Goal: Find specific page/section: Find specific page/section

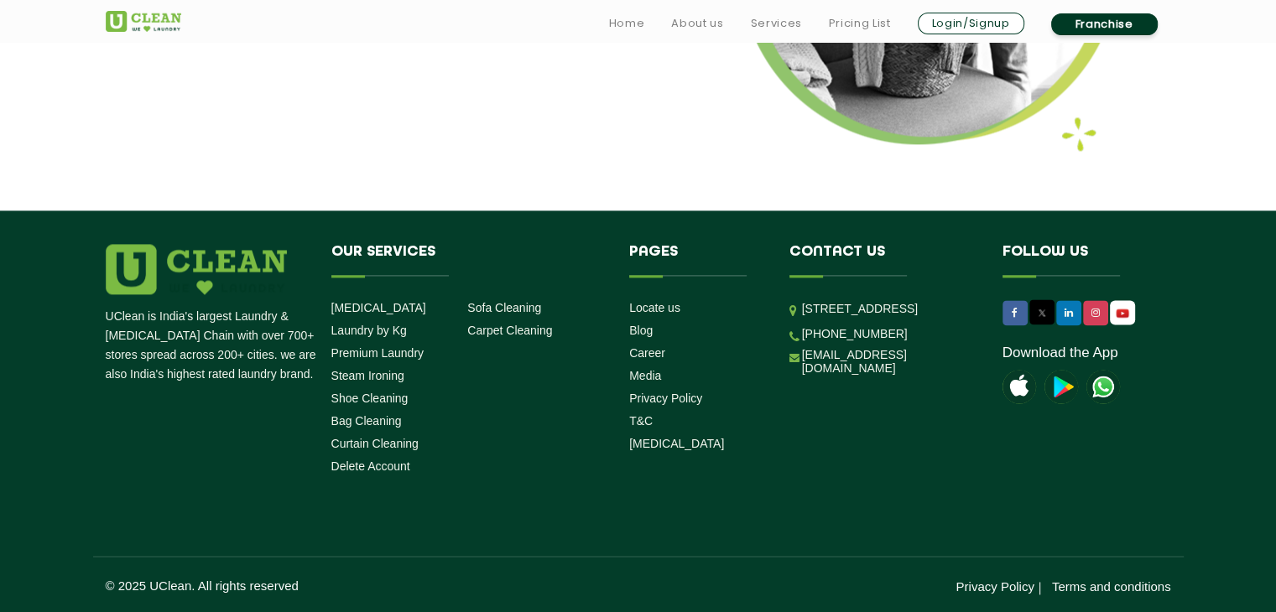
scroll to position [2247, 0]
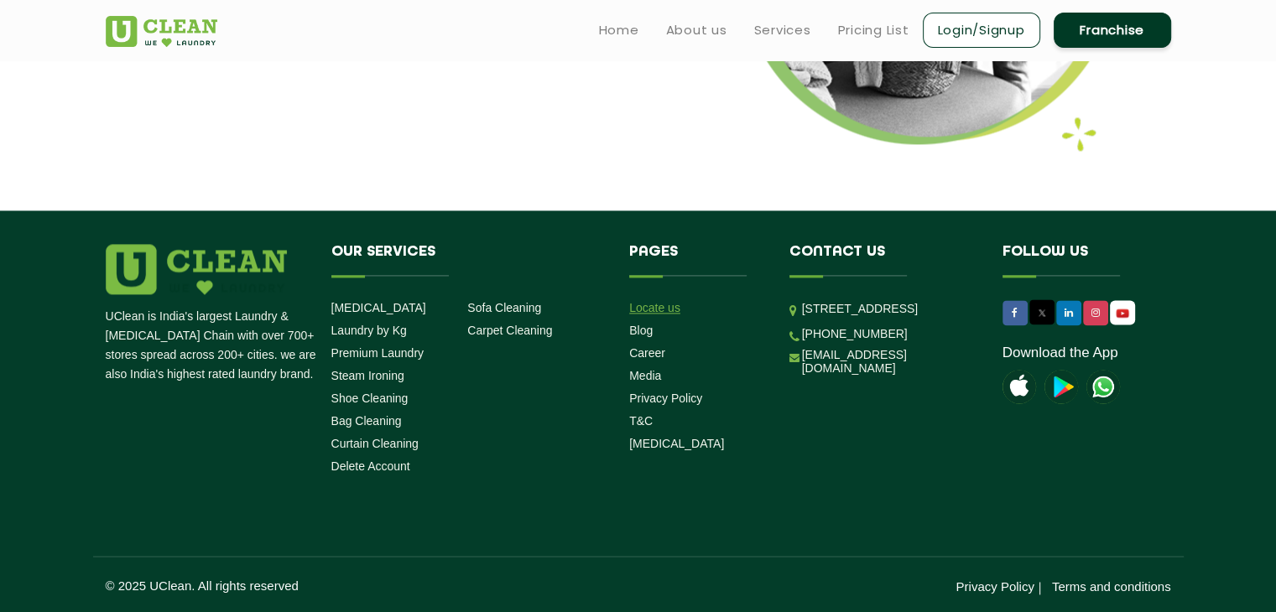
click at [668, 305] on link "Locate us" at bounding box center [654, 307] width 51 height 13
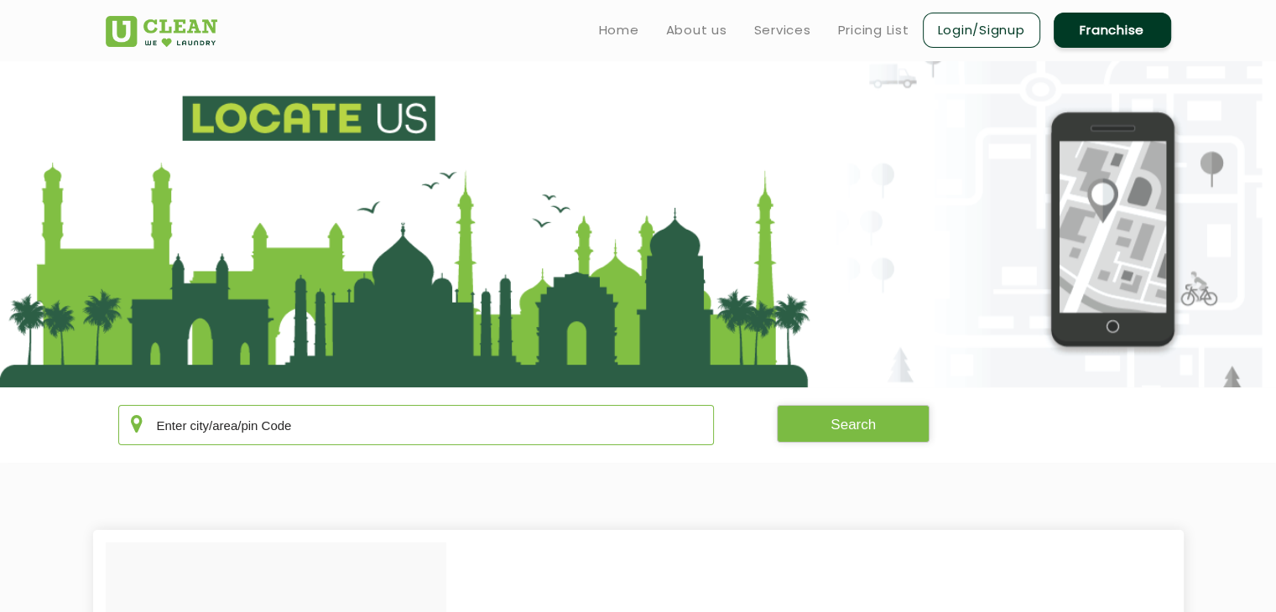
click at [344, 426] on input "text" at bounding box center [416, 425] width 596 height 40
click at [345, 423] on input "text" at bounding box center [416, 425] width 596 height 40
type input "628019"
click at [839, 407] on button "Search" at bounding box center [853, 424] width 153 height 38
click at [849, 418] on button "Search" at bounding box center [853, 424] width 153 height 38
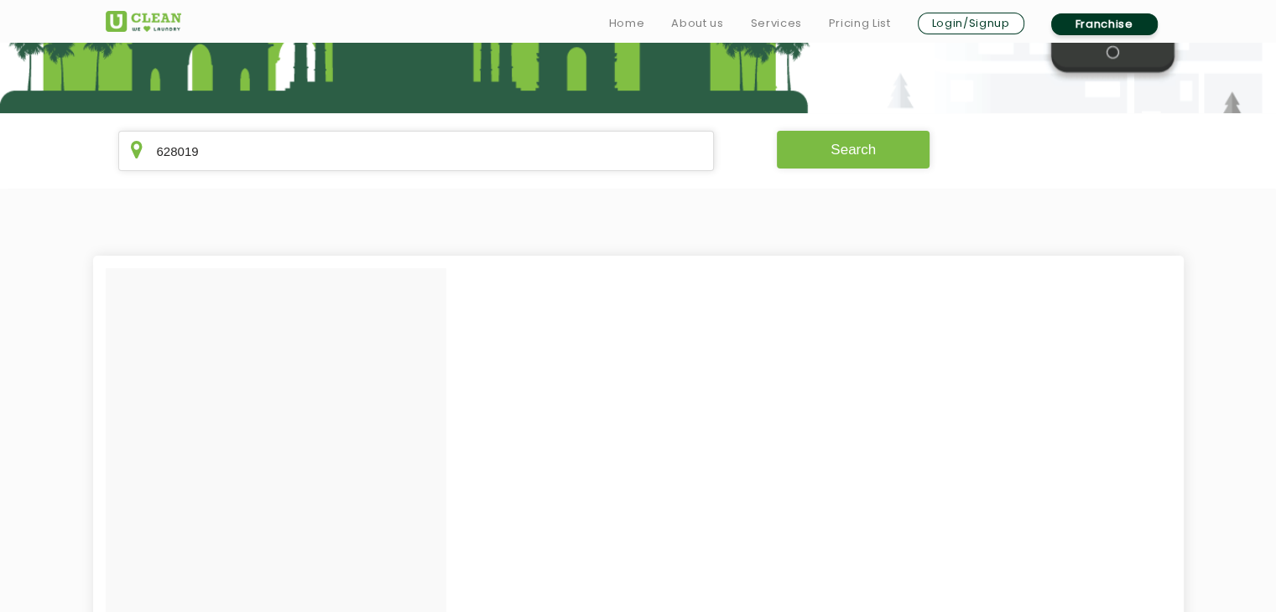
scroll to position [335, 0]
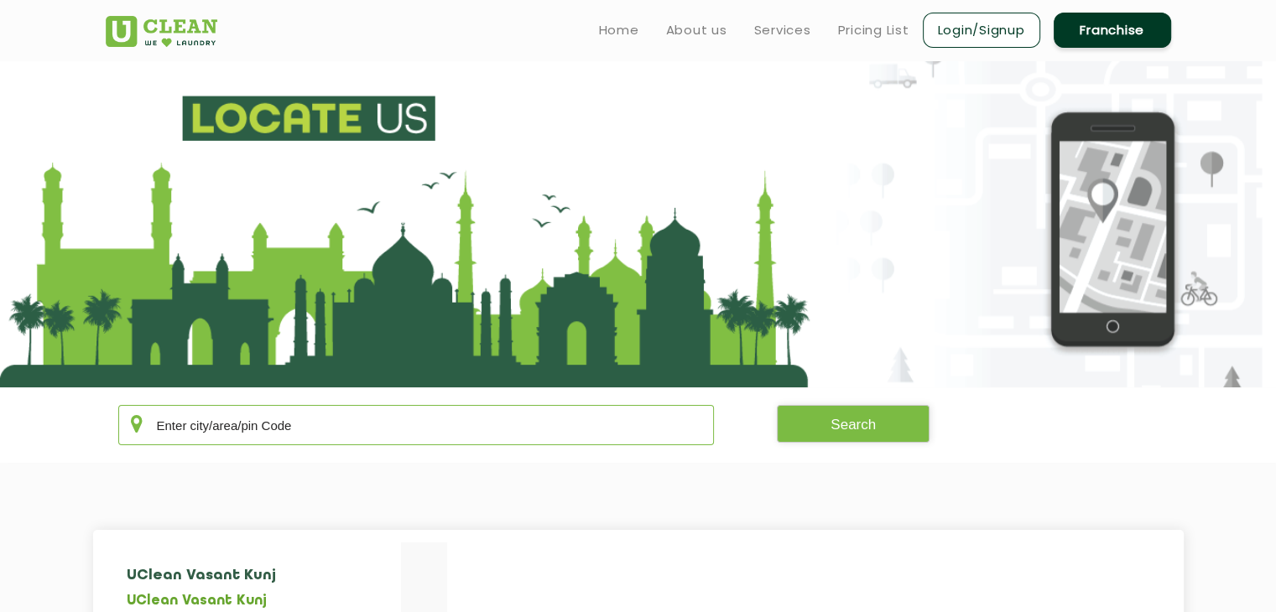
click at [403, 425] on input "text" at bounding box center [416, 425] width 596 height 40
click at [356, 420] on input "text" at bounding box center [416, 425] width 596 height 40
click at [299, 434] on input "text" at bounding box center [416, 425] width 596 height 40
click at [243, 426] on input "text" at bounding box center [416, 425] width 596 height 40
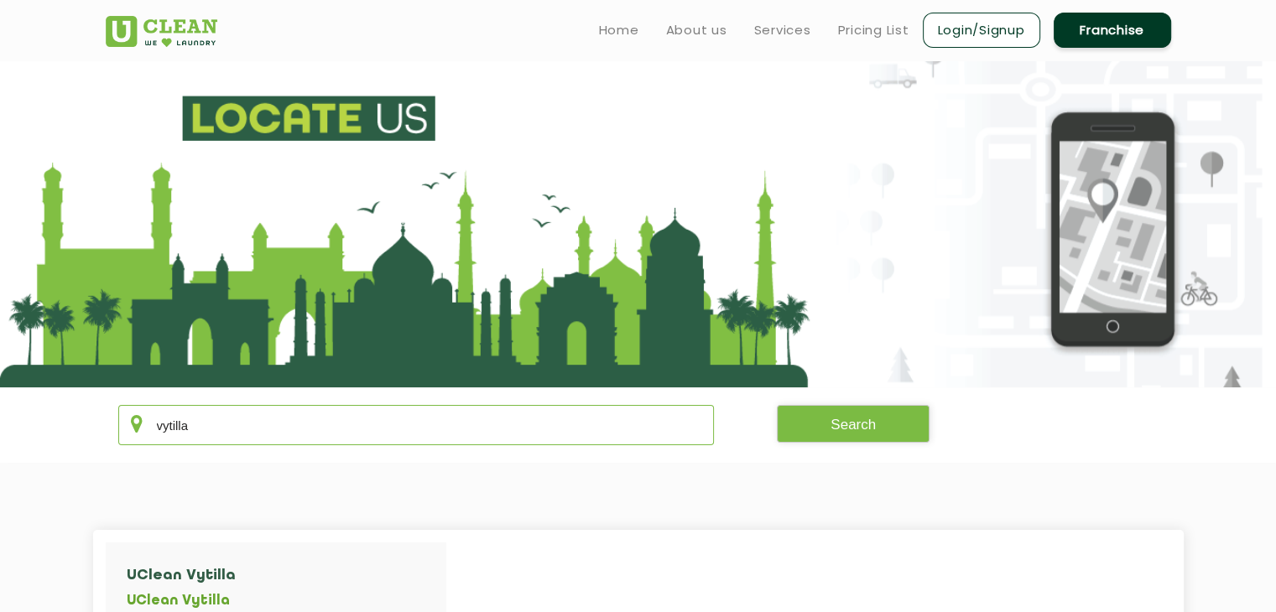
type input "vytilla"
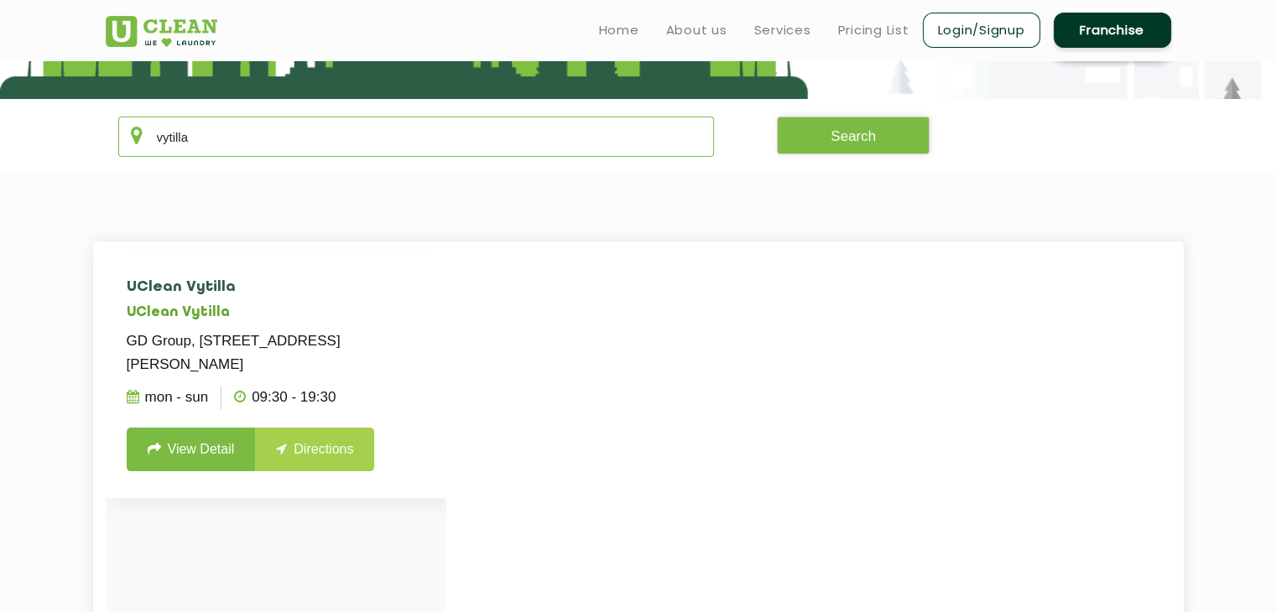
scroll to position [335, 0]
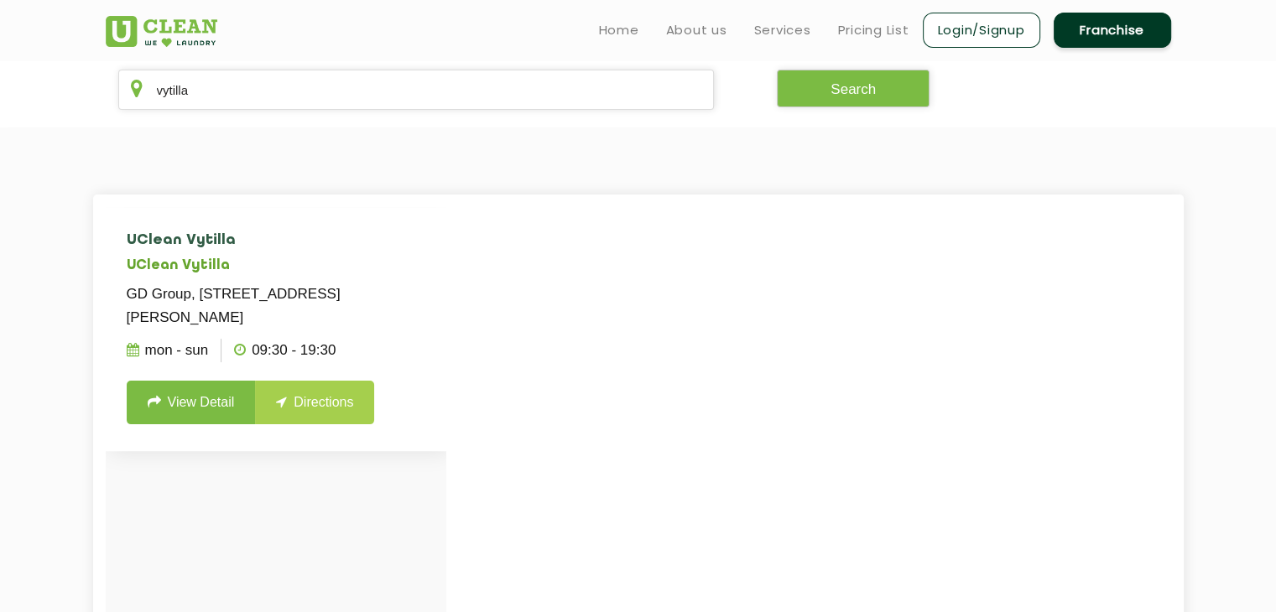
click at [198, 421] on link "View Detail" at bounding box center [191, 403] width 129 height 44
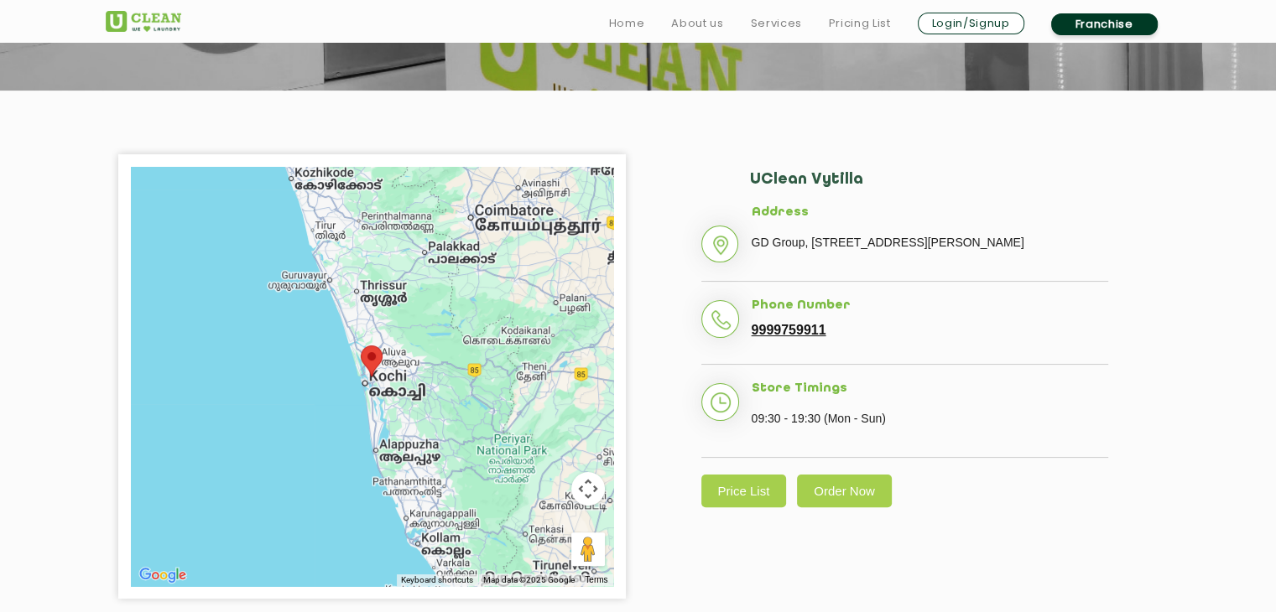
scroll to position [335, 0]
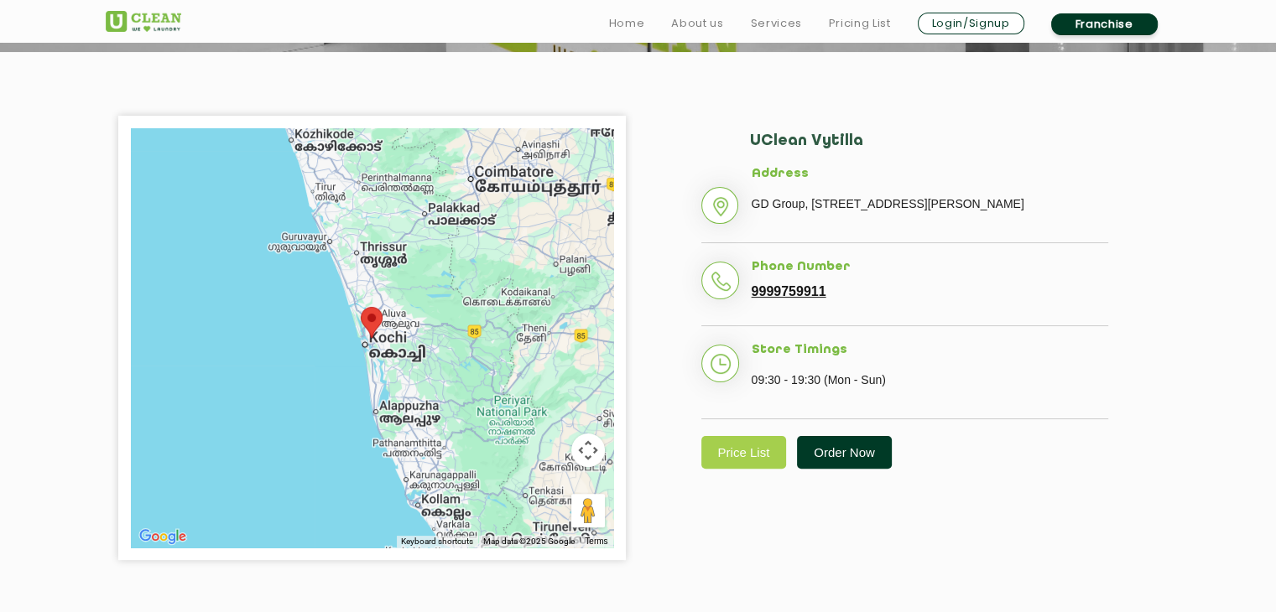
click at [868, 469] on link "Order Now" at bounding box center [844, 452] width 95 height 33
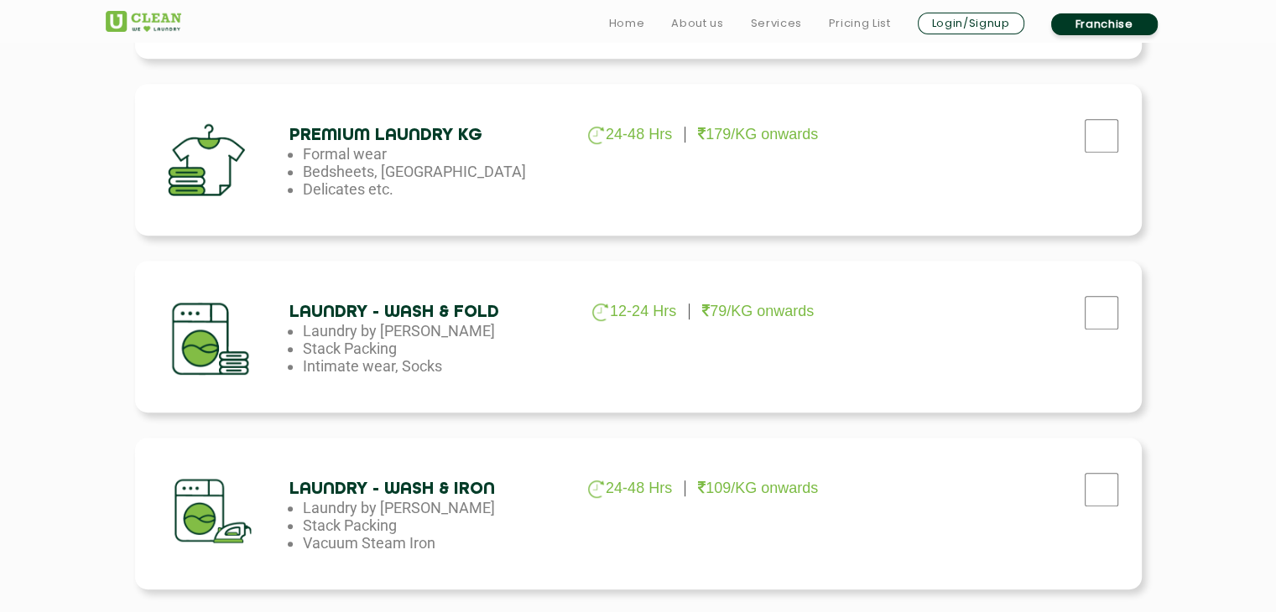
scroll to position [755, 0]
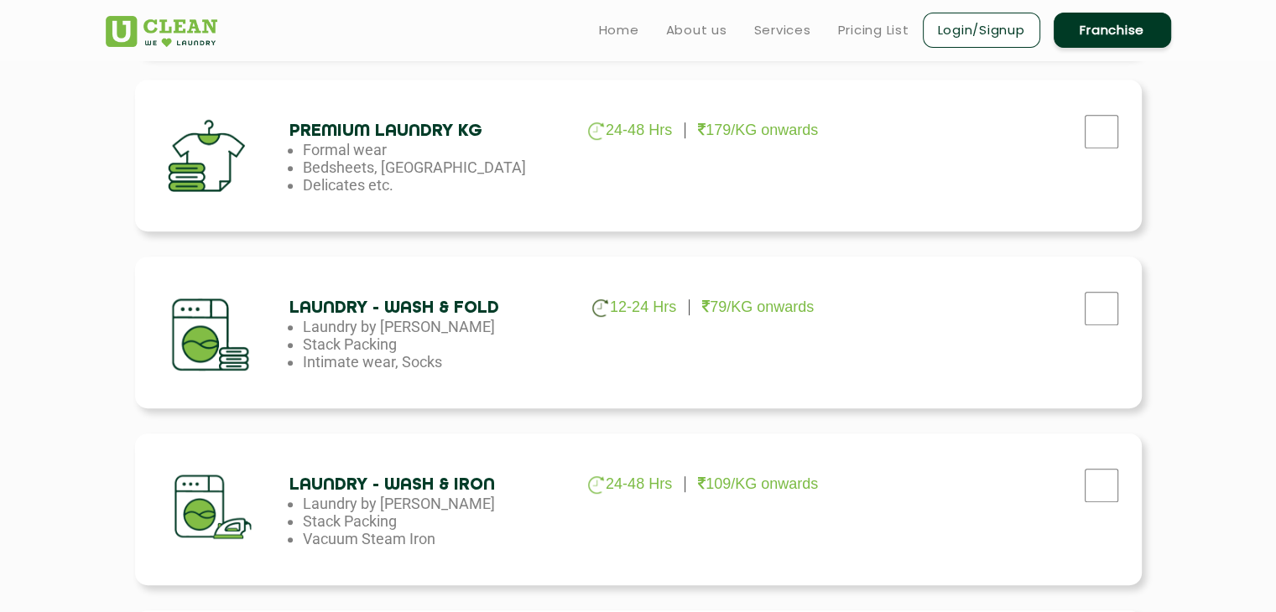
click at [954, 403] on div "Laundry - Wash & Fold 12-24 Hrs 79/KG onwards Laundry by Kilo Stack Packing Int…" at bounding box center [638, 333] width 1006 height 152
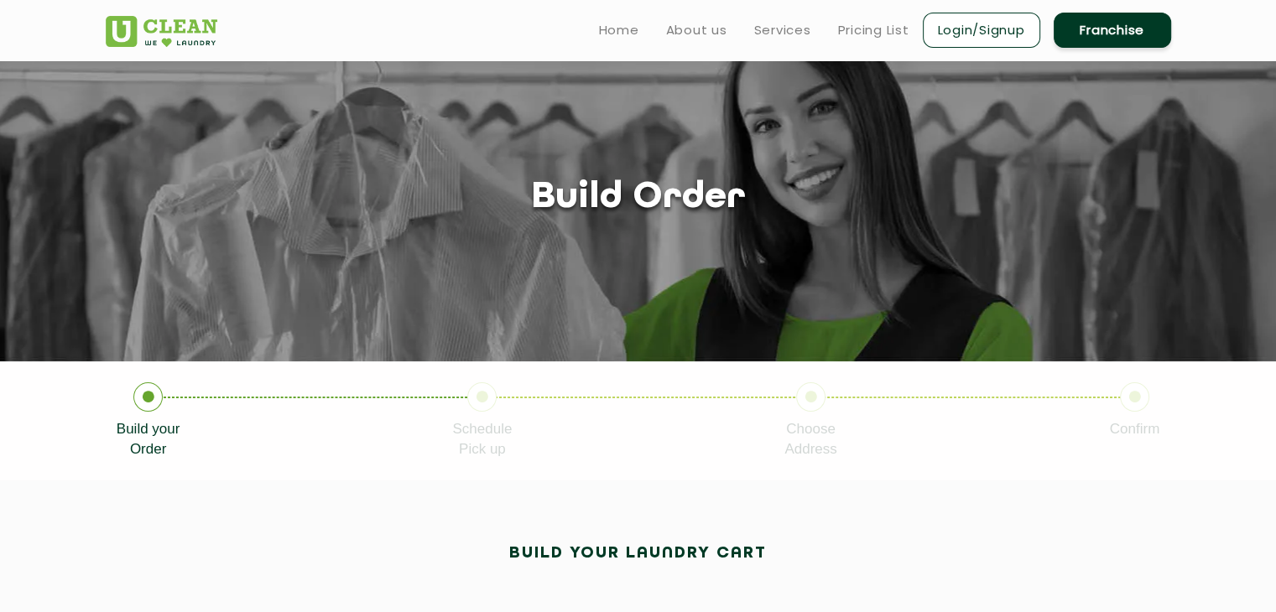
scroll to position [0, 0]
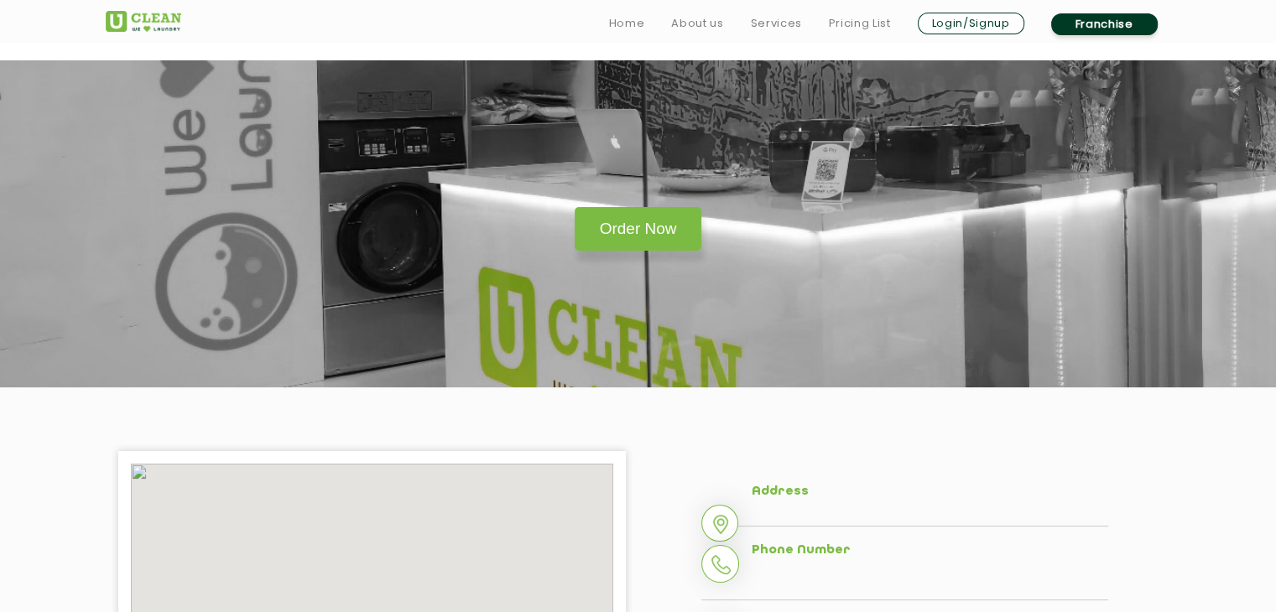
scroll to position [335, 0]
